Goal: Check status: Check status

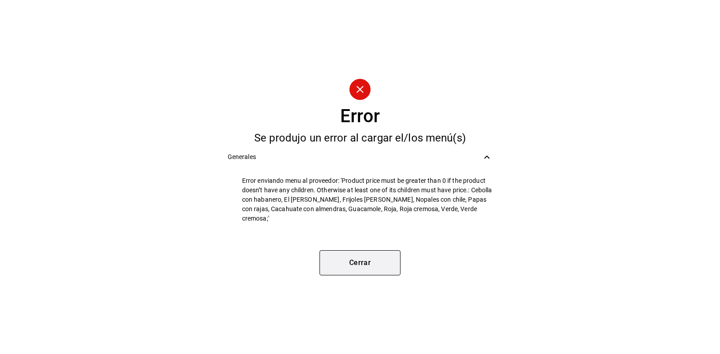
click at [358, 275] on button "Cerrar" at bounding box center [359, 262] width 81 height 25
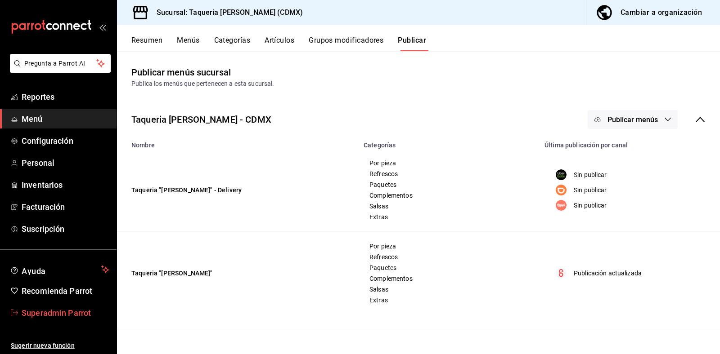
click at [61, 316] on span "Superadmin Parrot" at bounding box center [66, 313] width 88 height 12
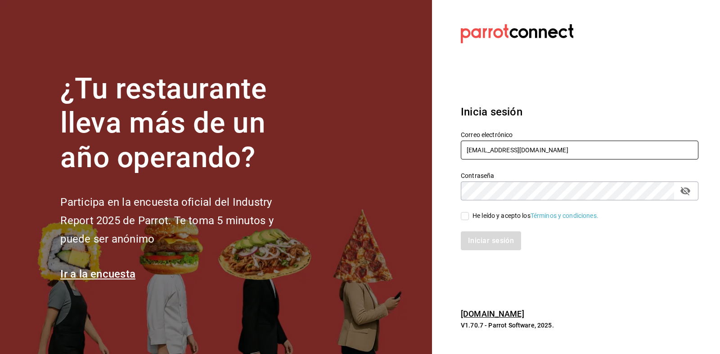
drag, startPoint x: 563, startPoint y: 147, endPoint x: 349, endPoint y: 140, distance: 213.7
click at [349, 140] on div "¿Tu restaurante lleva más de un año operando? Participa en la encuesta oficial …" at bounding box center [360, 177] width 720 height 354
type input "[EMAIL_ADDRESS][DOMAIN_NAME]"
click at [466, 215] on input "He leído y acepto los Términos y condiciones." at bounding box center [464, 216] width 8 height 8
checkbox input "true"
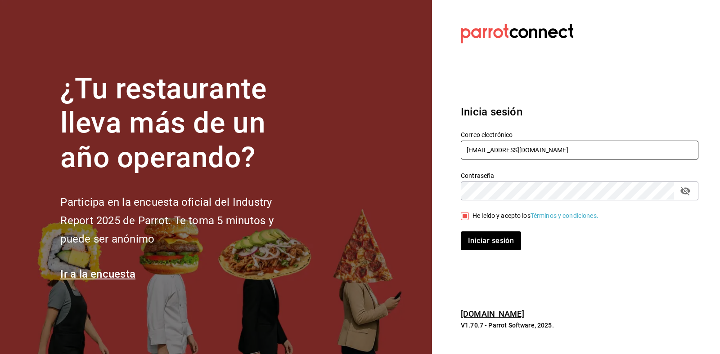
drag, startPoint x: 572, startPoint y: 152, endPoint x: 366, endPoint y: 147, distance: 206.0
click at [366, 147] on div "¿Tu restaurante lleva más de un año operando? Participa en la encuesta oficial …" at bounding box center [360, 177] width 720 height 354
type input "[EMAIL_ADDRESS][DOMAIN_NAME]"
click at [468, 239] on button "Iniciar sesión" at bounding box center [490, 241] width 61 height 19
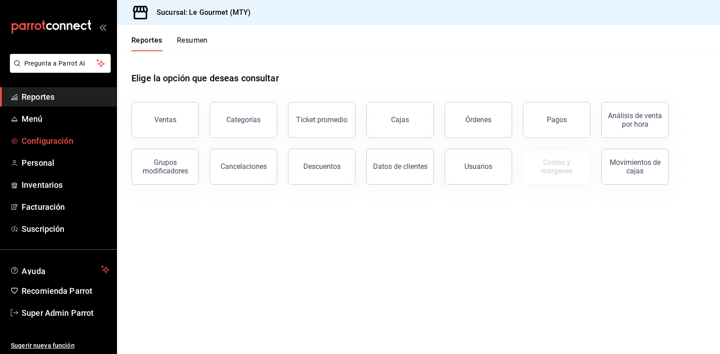
click at [45, 147] on span "Configuración" at bounding box center [66, 141] width 88 height 12
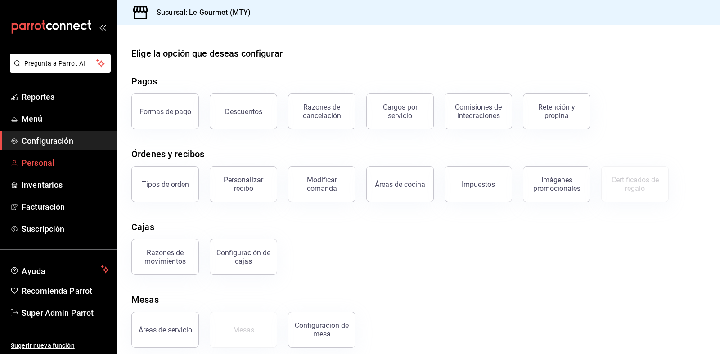
click at [37, 171] on link "Personal" at bounding box center [58, 162] width 116 height 19
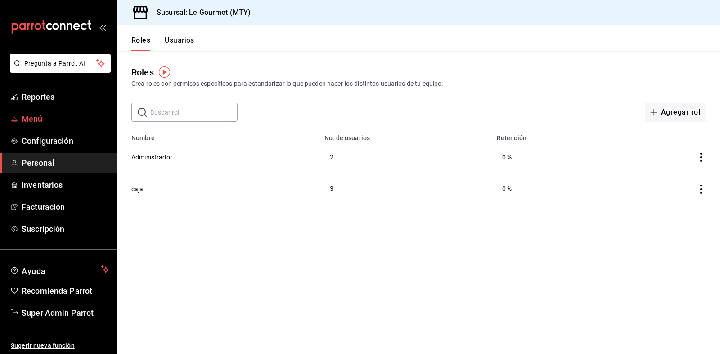
click at [40, 117] on span "Menú" at bounding box center [66, 119] width 88 height 12
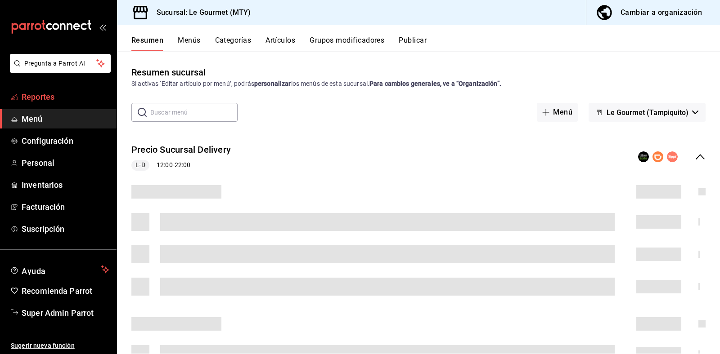
click at [43, 95] on span "Reportes" at bounding box center [66, 97] width 88 height 12
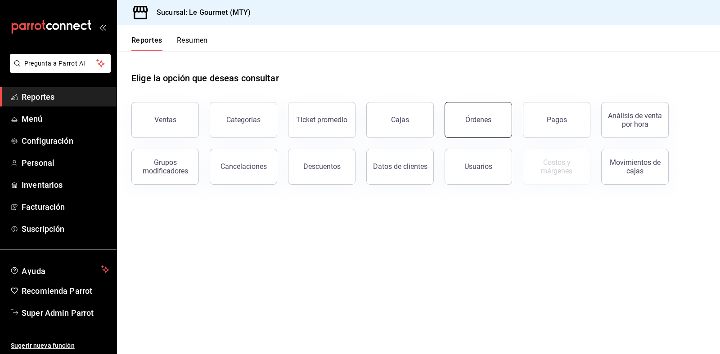
click at [493, 120] on button "Órdenes" at bounding box center [477, 120] width 67 height 36
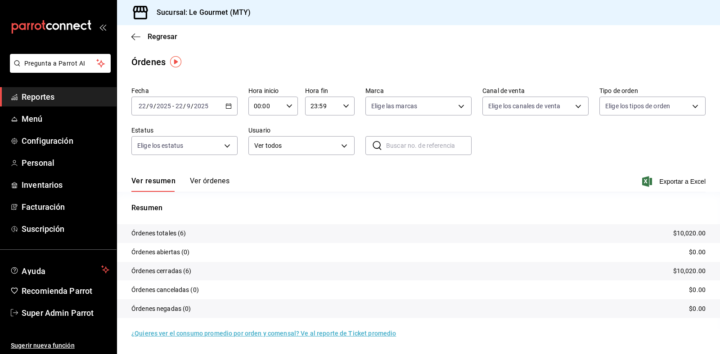
drag, startPoint x: 216, startPoint y: 176, endPoint x: 206, endPoint y: 183, distance: 12.9
click at [206, 183] on div "Ver resumen Ver órdenes Exportar a Excel" at bounding box center [418, 179] width 574 height 26
click at [206, 183] on button "Ver órdenes" at bounding box center [210, 184] width 40 height 15
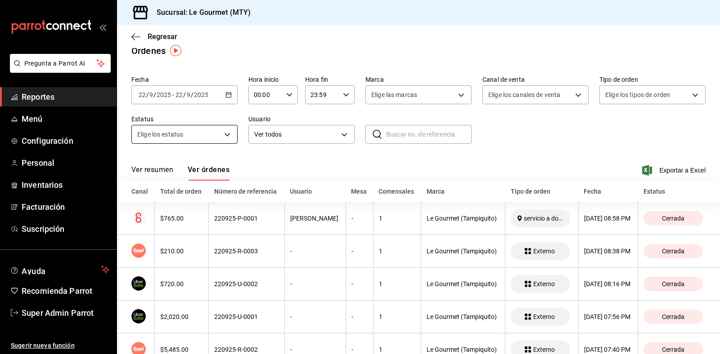
scroll to position [10, 0]
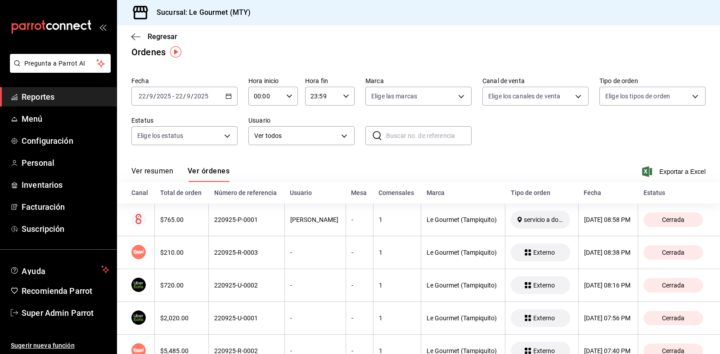
click at [199, 88] on div "2025-09-22 22 / 9 / 2025 - 2025-09-22 22 / 9 / 2025" at bounding box center [184, 96] width 106 height 19
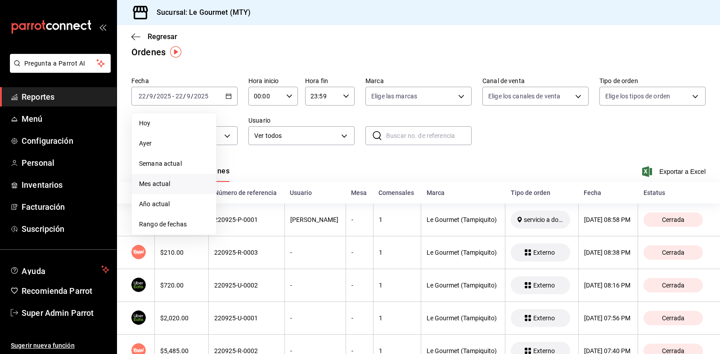
click at [174, 183] on span "Mes actual" at bounding box center [174, 183] width 70 height 9
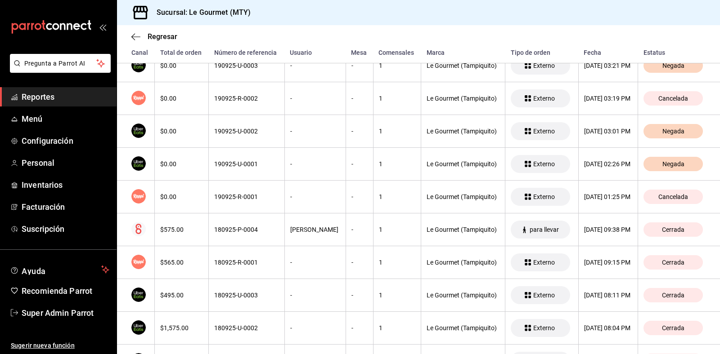
scroll to position [2074, 0]
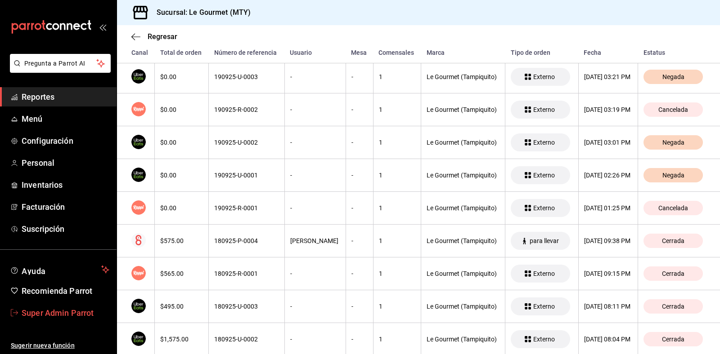
click at [68, 307] on span "Super Admin Parrot" at bounding box center [66, 313] width 88 height 12
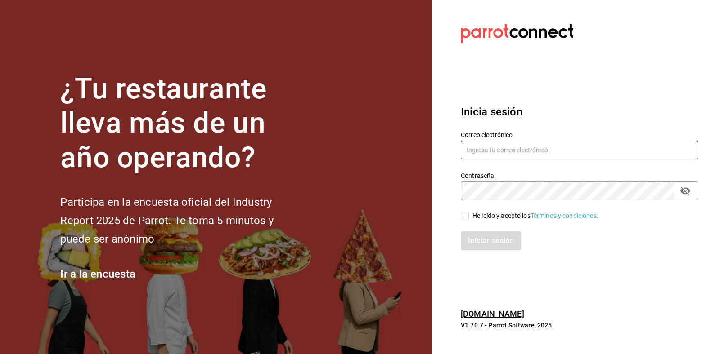
type input "[EMAIL_ADDRESS][DOMAIN_NAME]"
